Goal: Navigation & Orientation: Find specific page/section

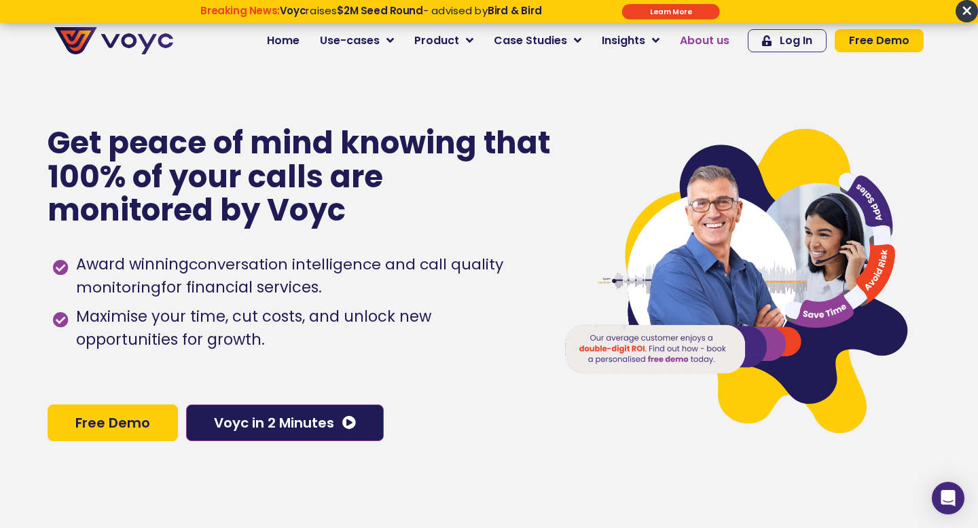
click at [696, 35] on span "About us" at bounding box center [705, 41] width 50 height 16
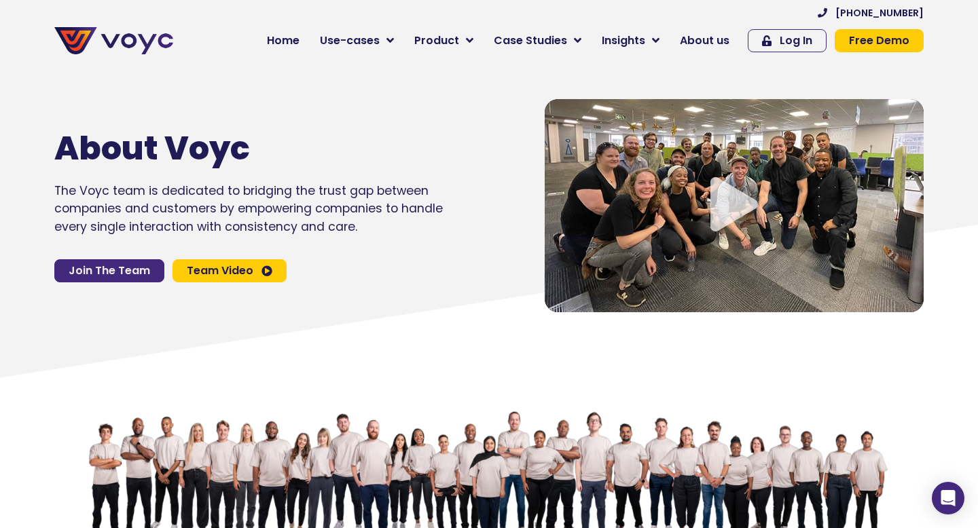
click at [112, 272] on span "Join The Team" at bounding box center [110, 271] width 82 height 11
